Goal: Complete application form

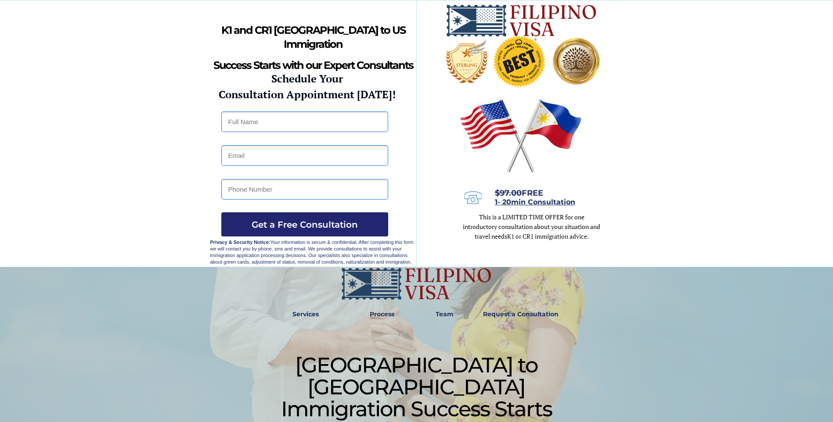
click at [327, 127] on input "text" at bounding box center [304, 122] width 167 height 21
type input "Efren Jr. Sureta"
type input "efrenjrsureta@gmail.com"
type input "09178545815"
click at [318, 226] on span "Get a Free Consultation" at bounding box center [304, 225] width 167 height 11
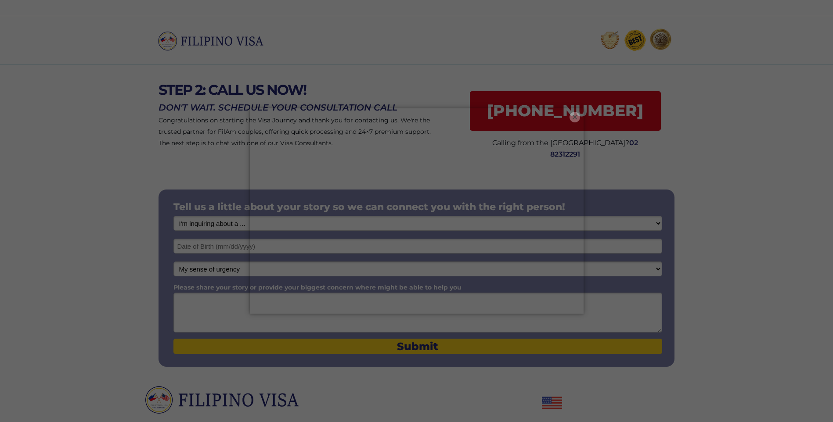
click at [577, 116] on button "×" at bounding box center [574, 117] width 11 height 11
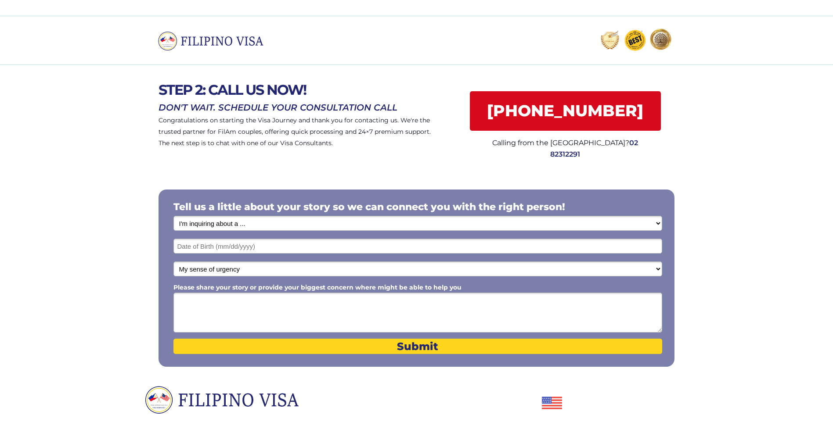
click at [292, 252] on input "text" at bounding box center [417, 246] width 489 height 15
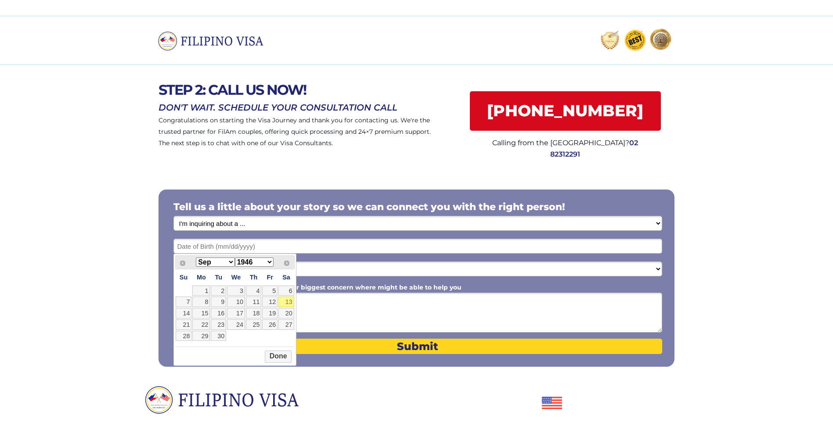
click at [268, 260] on select "1946 1947 1948 1949 1950 1951 1952 1953 1954 1955 1956 1957 1958 1959 1960 1961…" at bounding box center [254, 262] width 39 height 9
click at [230, 265] on select "Jan Feb Mar Apr May Jun [DATE] Aug Sep Oct Nov Dec" at bounding box center [215, 262] width 39 height 9
click at [220, 313] on link "14" at bounding box center [218, 313] width 15 height 11
type input "[DATE]"
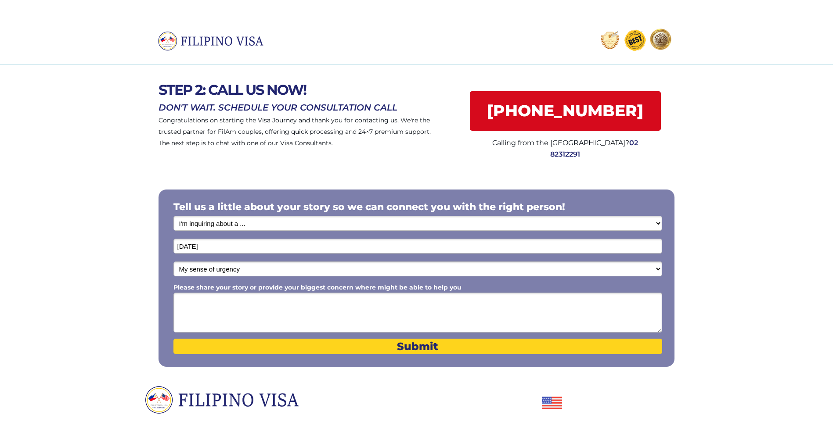
click at [286, 313] on textarea "Please share your story or provide your biggest concern where might be able to …" at bounding box center [417, 313] width 489 height 40
click at [241, 223] on select "I'm inquiring about a ... I don't know or other services Retirement Visa for Th…" at bounding box center [417, 223] width 489 height 15
select select "1798"
click at [173, 216] on select "I'm inquiring about a ... I don't know or other services Retirement Visa for Th…" at bounding box center [417, 223] width 489 height 15
click at [248, 267] on select "My sense of urgency Low Priority - I'm just looking Medium High Priority - I ne…" at bounding box center [417, 269] width 489 height 15
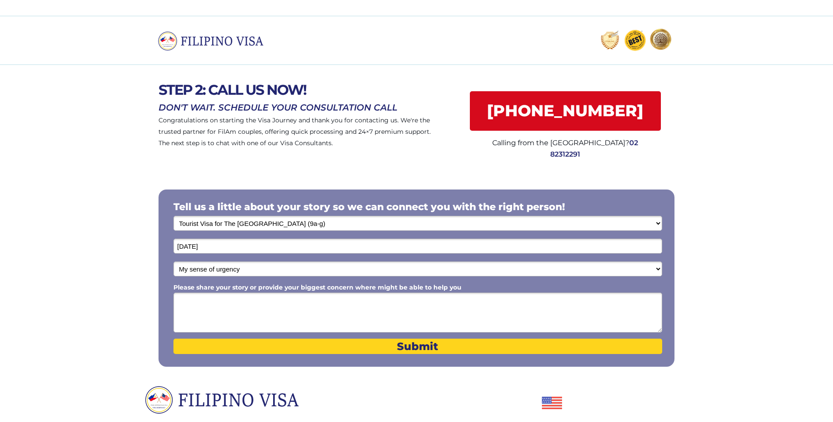
select select "1803"
click at [173, 262] on select "My sense of urgency Low Priority - I'm just looking Medium High Priority - I ne…" at bounding box center [417, 269] width 489 height 15
click at [223, 305] on textarea "Please share your story or provide your biggest concern where might be able to …" at bounding box center [417, 313] width 489 height 40
type textarea "i"
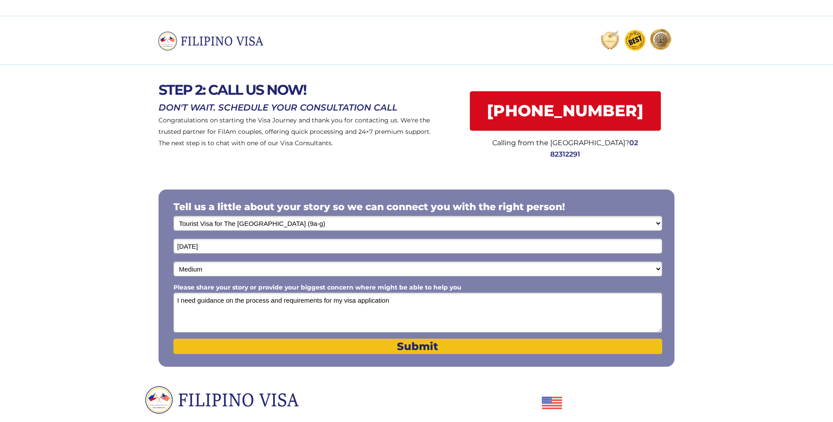
type textarea "I need guidance on the process and requirements for my visa application"
click at [414, 351] on span "Submit" at bounding box center [417, 346] width 489 height 13
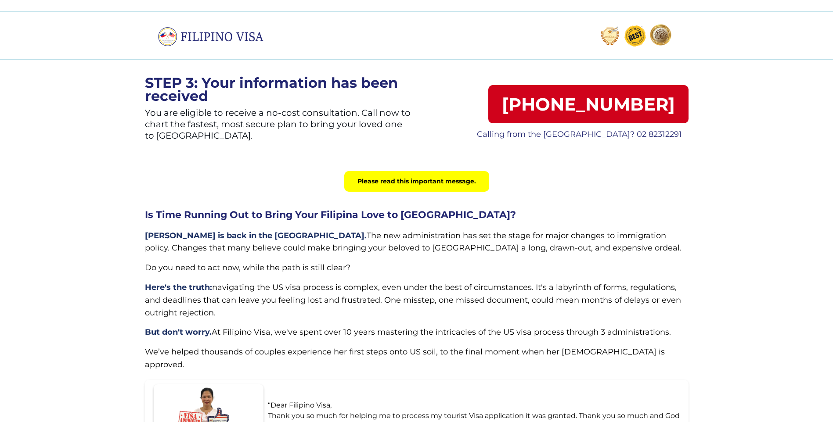
click at [437, 171] on div "Please read this important message." at bounding box center [416, 181] width 145 height 21
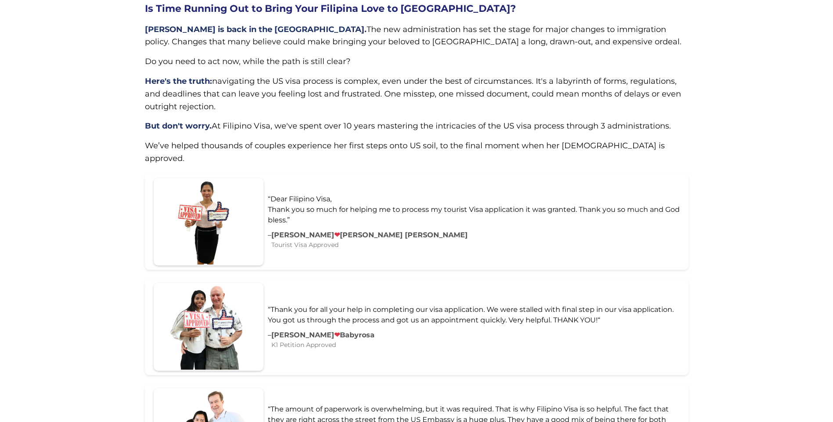
scroll to position [88, 0]
